Goal: Task Accomplishment & Management: Manage account settings

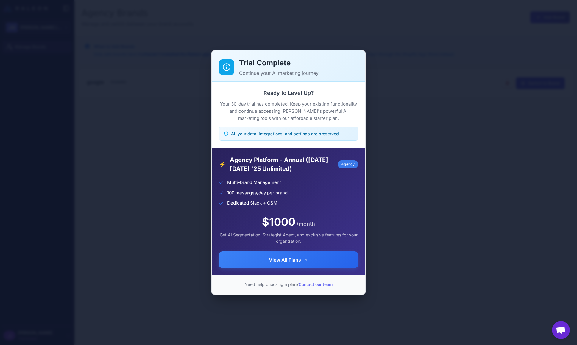
click at [405, 152] on div "Trial Complete Continue your AI marketing journey Ready to Level Up? Your 30-da…" at bounding box center [288, 172] width 577 height 335
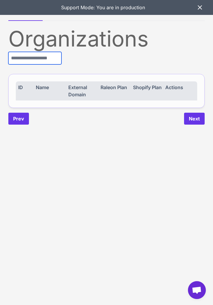
click at [23, 57] on input "text" at bounding box center [34, 58] width 53 height 13
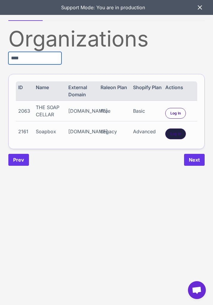
type input "****"
click at [178, 137] on div "Log In" at bounding box center [175, 133] width 21 height 11
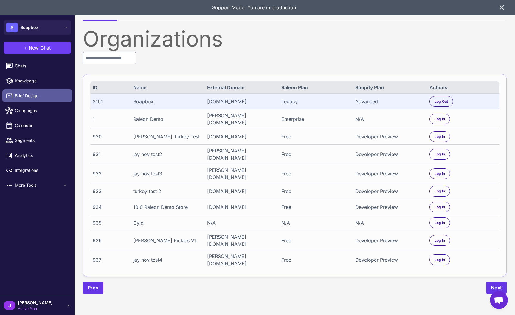
click at [30, 99] on link "Brief Design" at bounding box center [37, 95] width 70 height 13
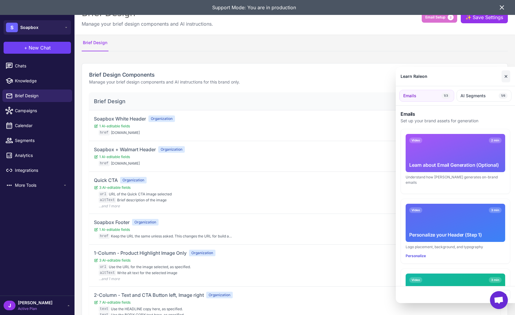
click at [505, 76] on button "✕" at bounding box center [505, 76] width 9 height 12
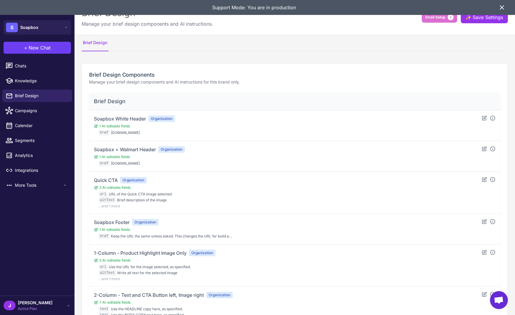
click at [503, 6] on icon at bounding box center [502, 8] width 4 height 4
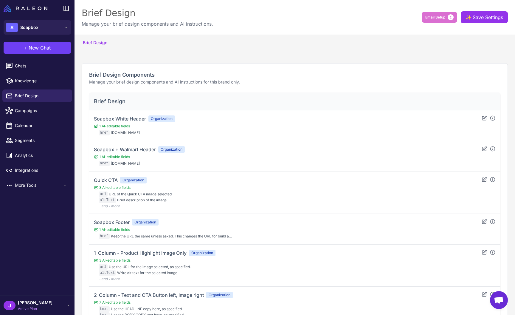
click at [22, 306] on span "Active Plan" at bounding box center [35, 308] width 35 height 5
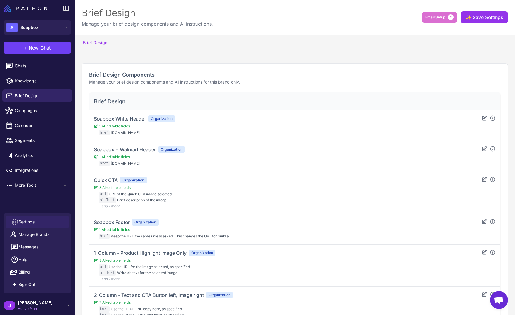
click at [28, 219] on span "Settings" at bounding box center [26, 221] width 16 height 7
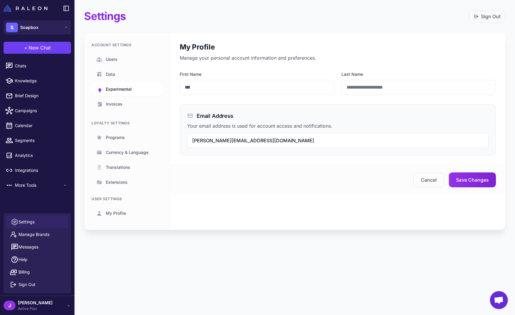
click at [117, 87] on span "Experimental" at bounding box center [119, 89] width 26 height 7
